Goal: Task Accomplishment & Management: Use online tool/utility

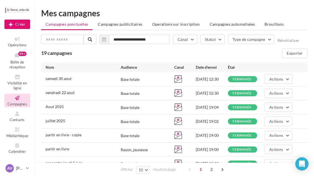
scroll to position [67, 0]
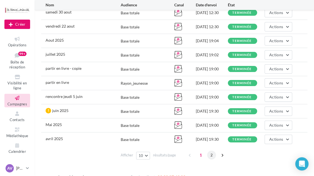
click at [211, 157] on span "2" at bounding box center [211, 155] width 9 height 9
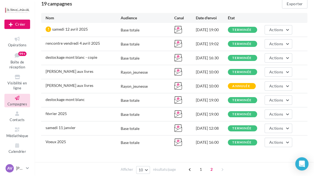
scroll to position [62, 0]
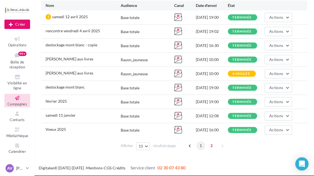
click at [204, 146] on span "1" at bounding box center [200, 145] width 9 height 9
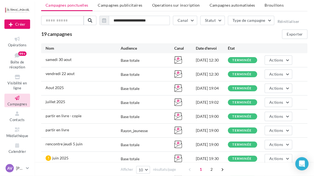
scroll to position [0, 0]
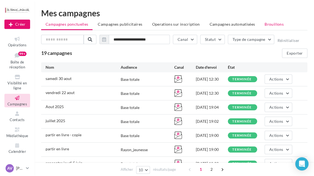
click at [265, 25] on span "Brouillons" at bounding box center [274, 24] width 19 height 5
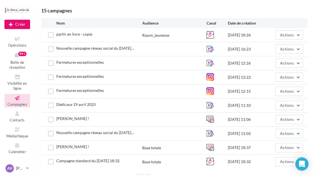
scroll to position [51, 0]
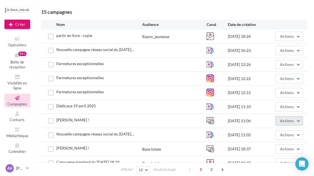
click at [296, 122] on button "Actions" at bounding box center [289, 120] width 28 height 9
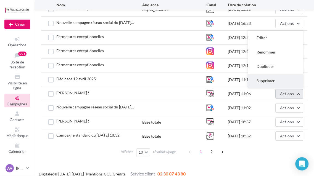
scroll to position [84, 0]
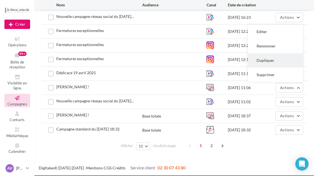
click at [271, 64] on button "Dupliquer" at bounding box center [275, 60] width 55 height 14
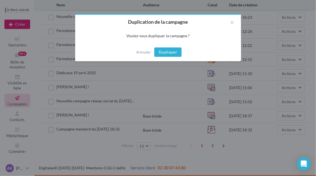
click at [161, 49] on button "Dupliquer" at bounding box center [167, 52] width 27 height 9
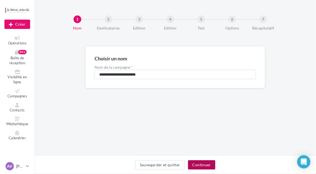
click at [212, 162] on button "Continuer" at bounding box center [201, 165] width 27 height 9
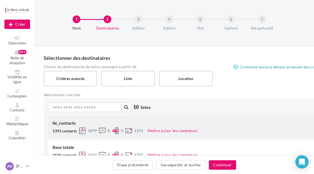
scroll to position [67, 0]
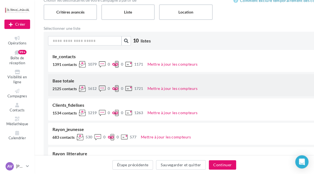
click at [185, 80] on div "Base totale" at bounding box center [185, 81] width 267 height 4
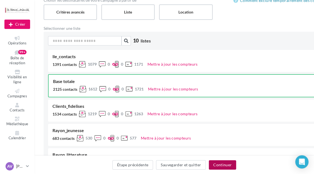
click at [222, 165] on button "Continuer" at bounding box center [222, 165] width 27 height 9
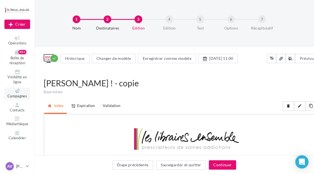
click at [17, 92] on icon at bounding box center [17, 91] width 22 height 4
